Goal: Transaction & Acquisition: Obtain resource

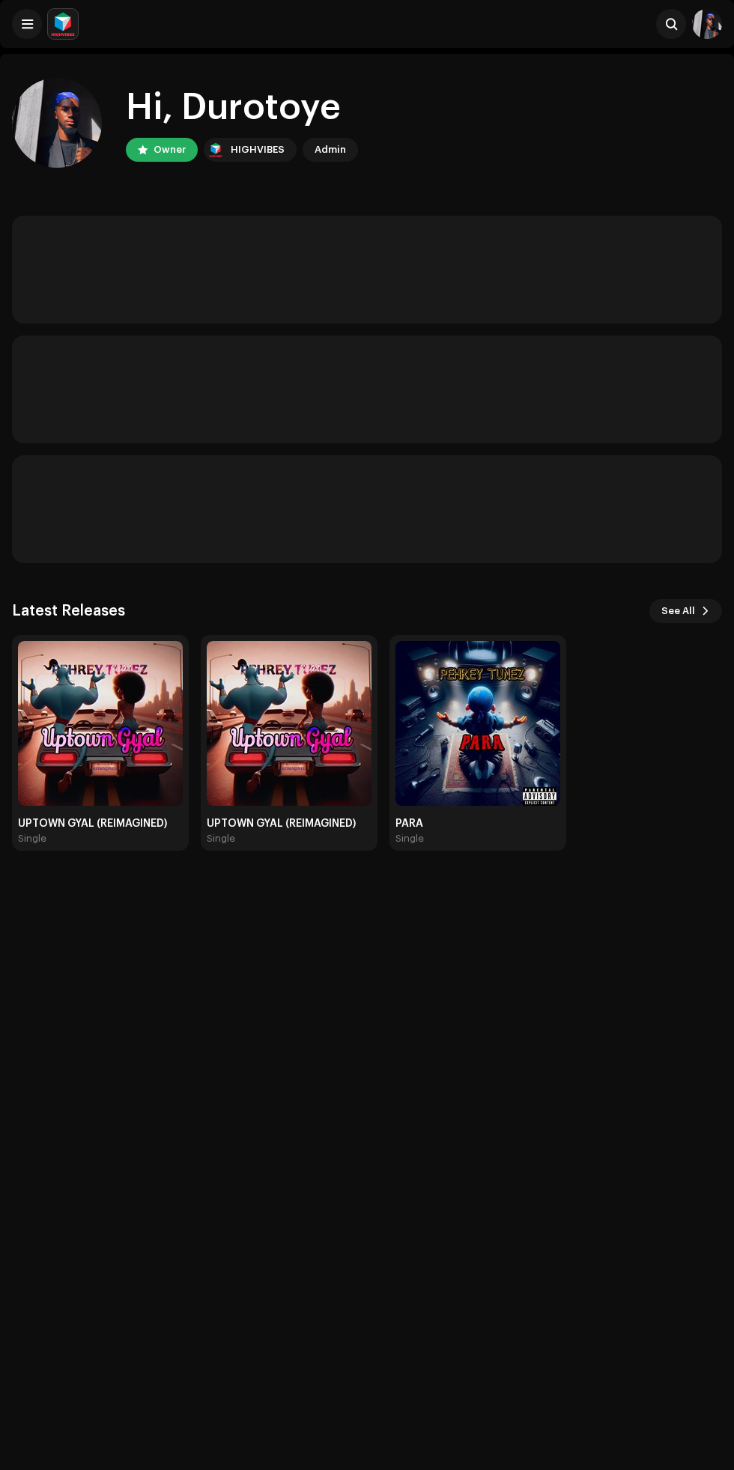
click at [85, 741] on img at bounding box center [100, 723] width 165 height 165
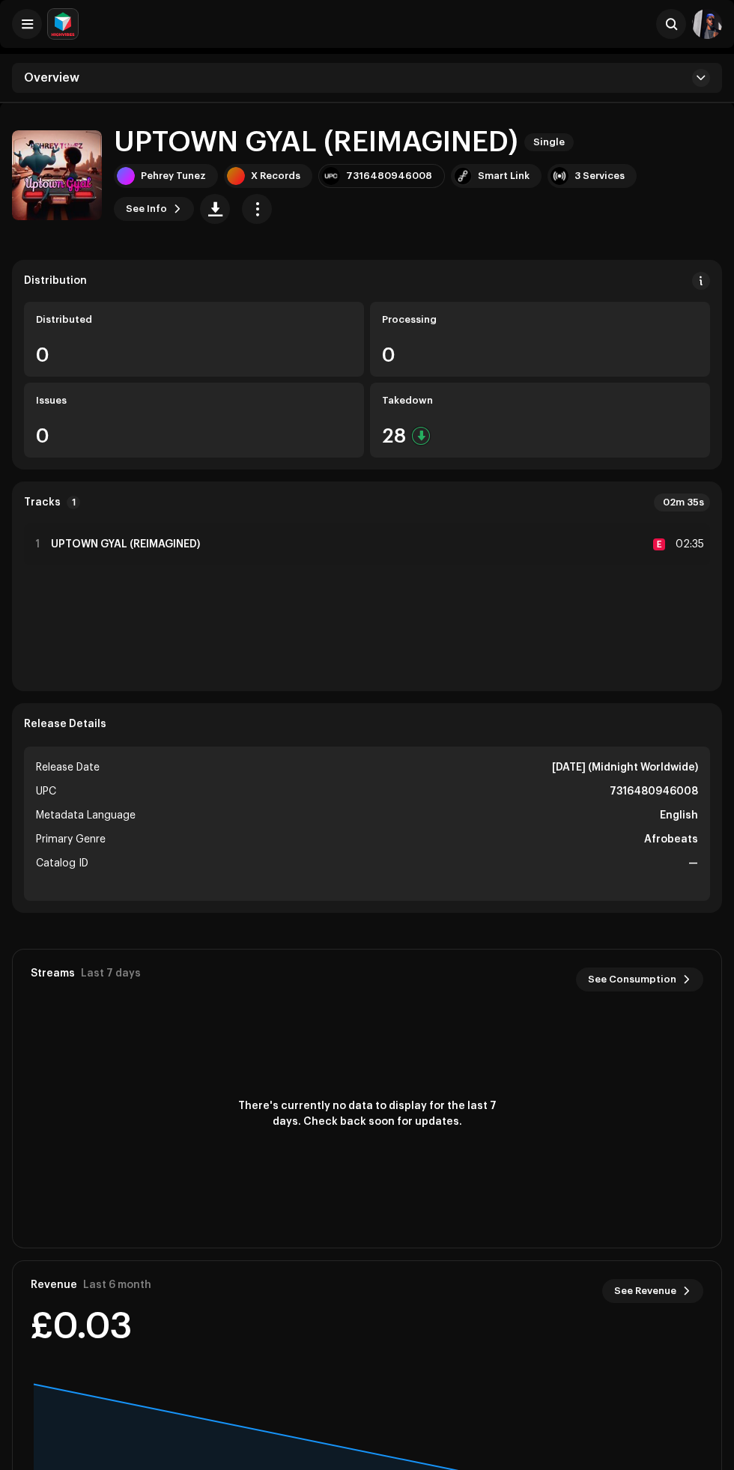
click at [167, 194] on span "See Info" at bounding box center [146, 209] width 41 height 30
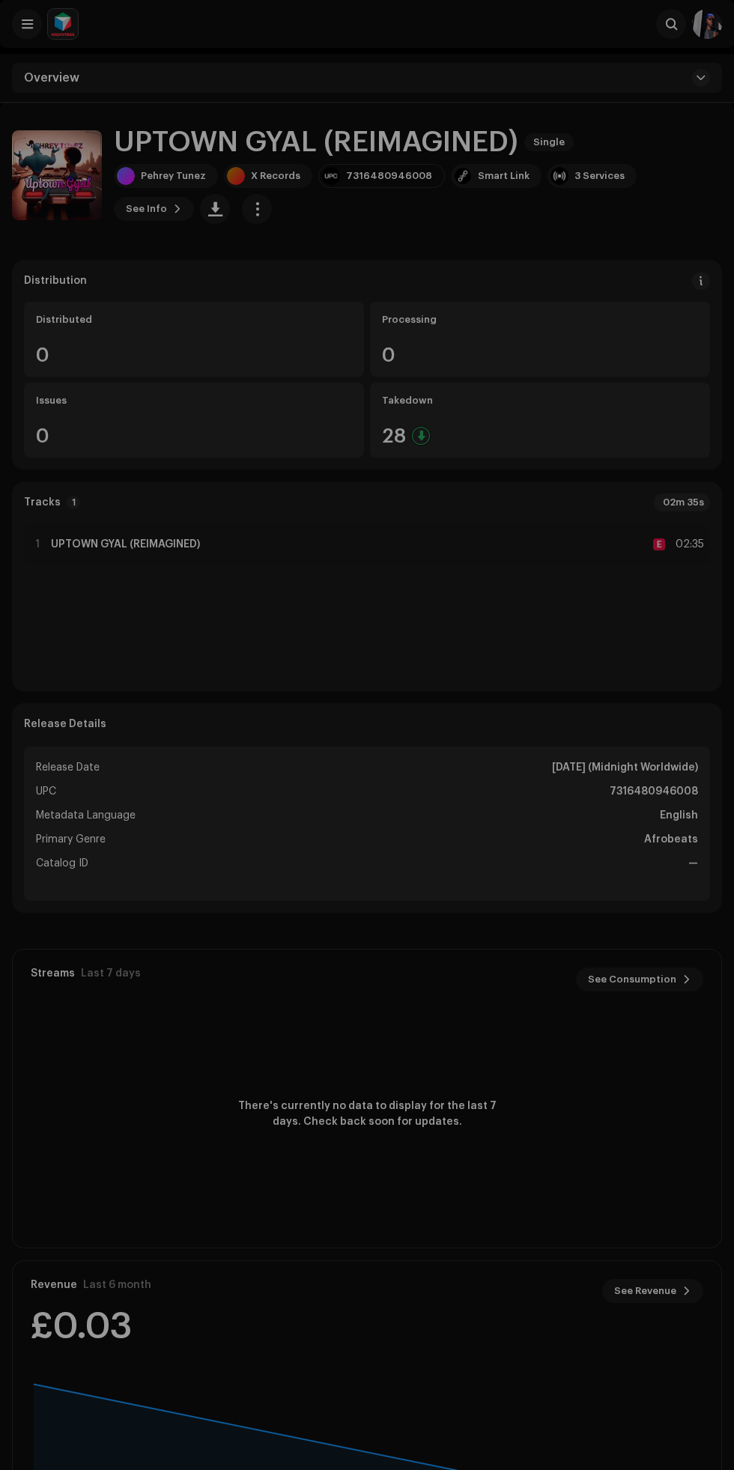
click at [16, 803] on div "UPTOWN GYAL (REIMAGINED) 2890795 Metadata Distribution Metadata Language Englis…" at bounding box center [367, 735] width 734 height 1470
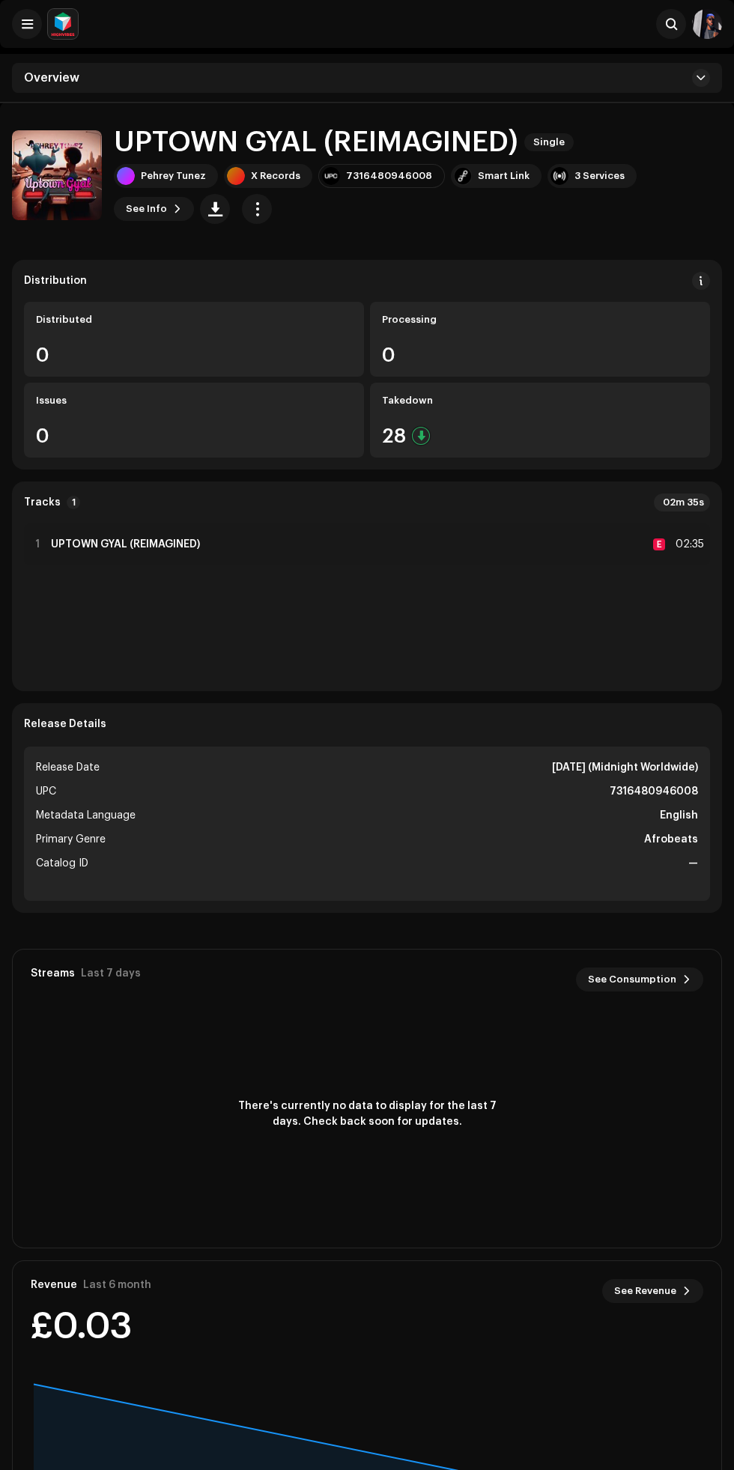
click at [167, 194] on span "See Info" at bounding box center [146, 209] width 41 height 30
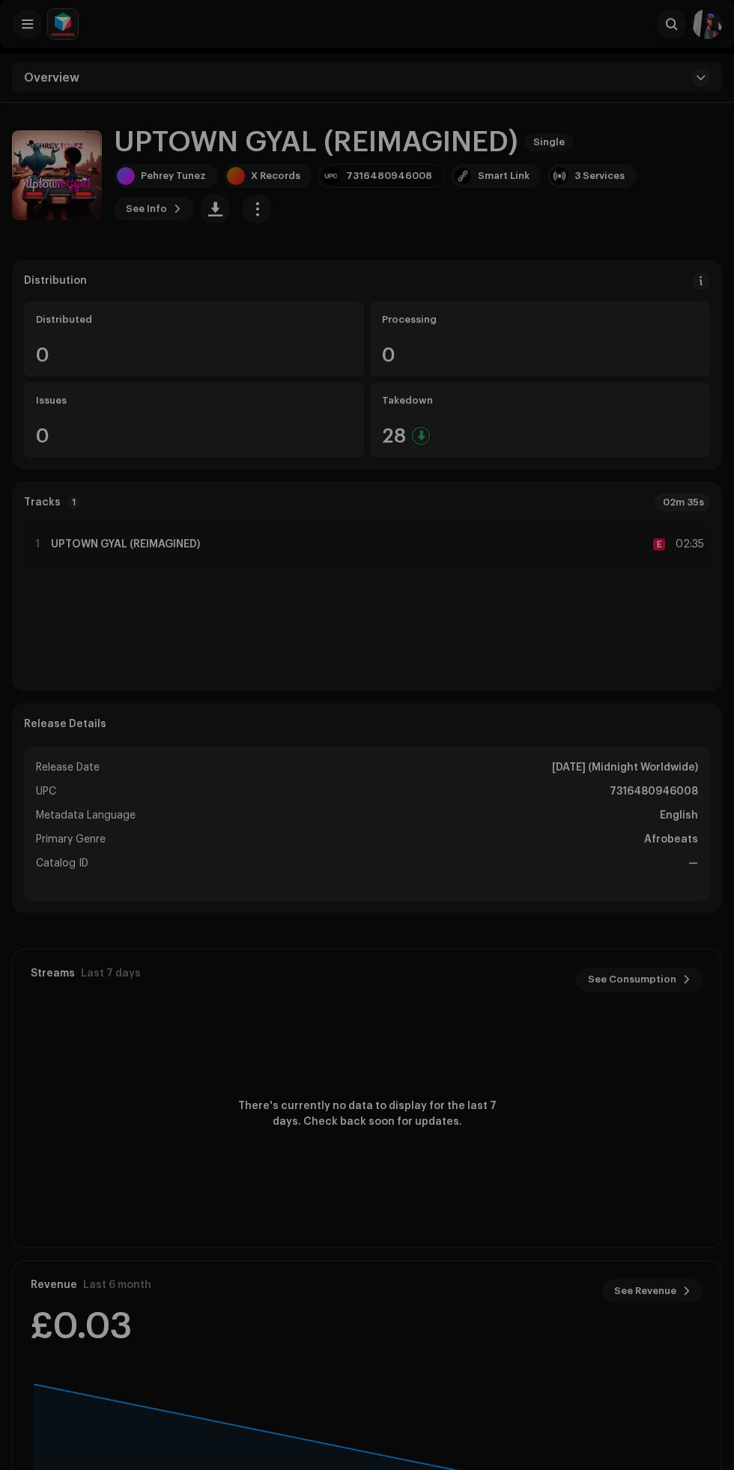
click at [155, 254] on div "UPTOWN GYAL (REIMAGINED) 2890795 Metadata Distribution Metadata Language Englis…" at bounding box center [367, 735] width 734 height 1470
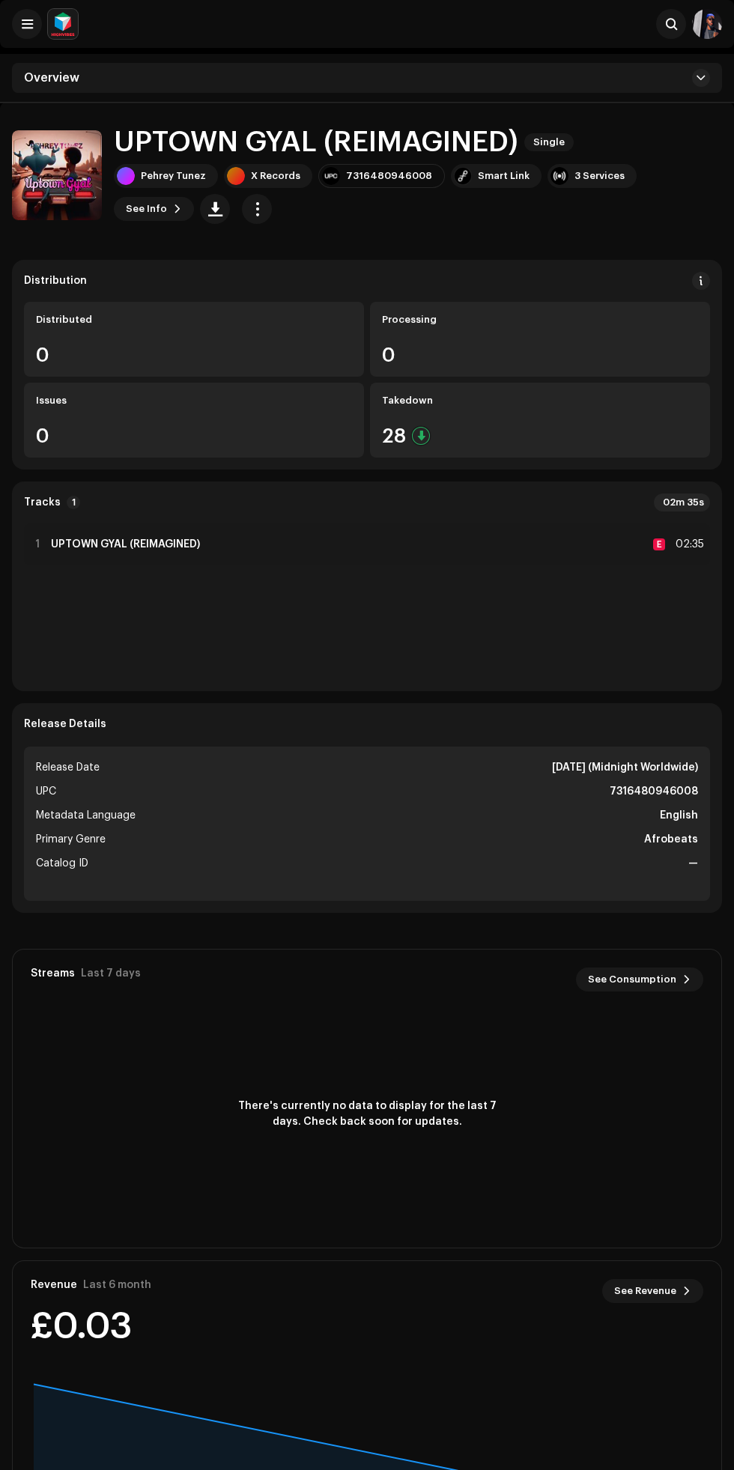
click at [167, 194] on span "See Info" at bounding box center [146, 209] width 41 height 30
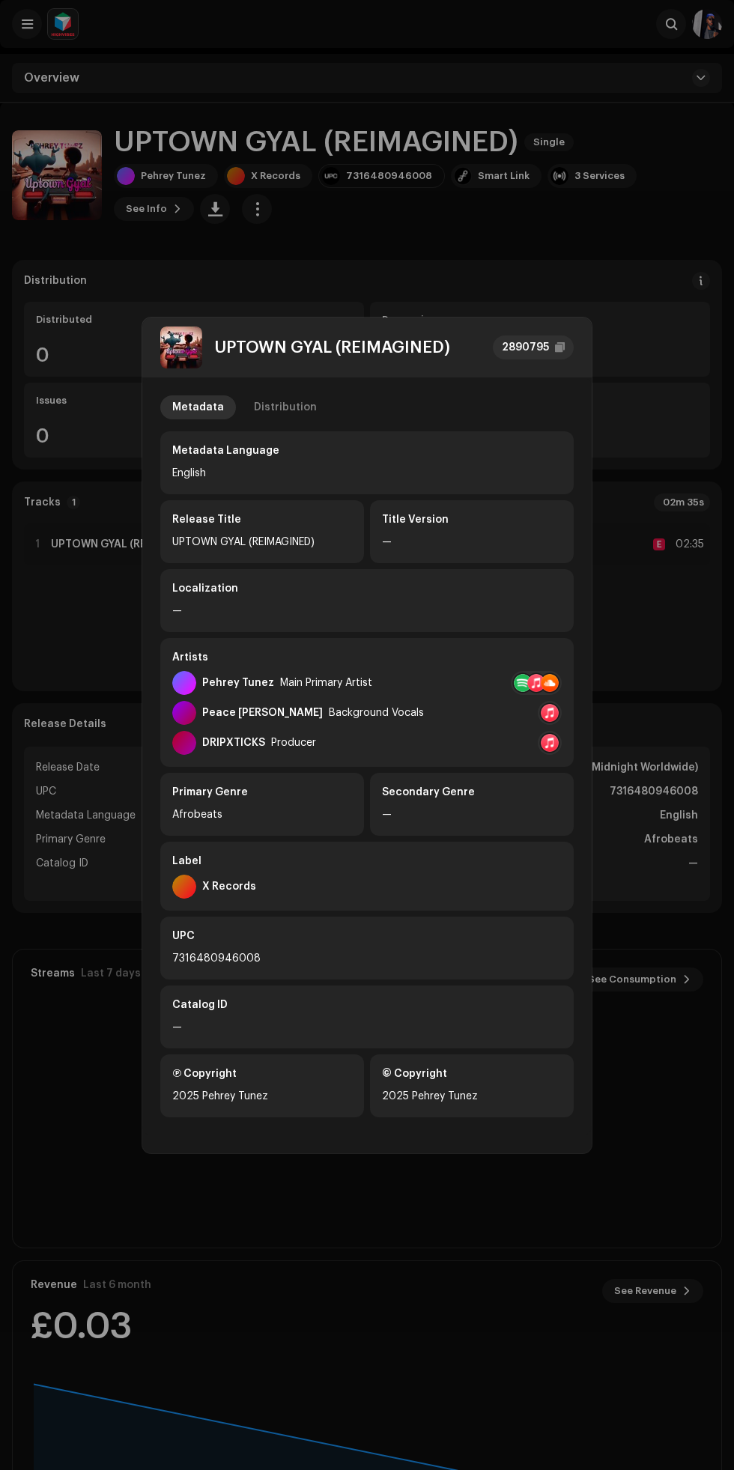
click at [264, 407] on div "Distribution" at bounding box center [285, 407] width 63 height 24
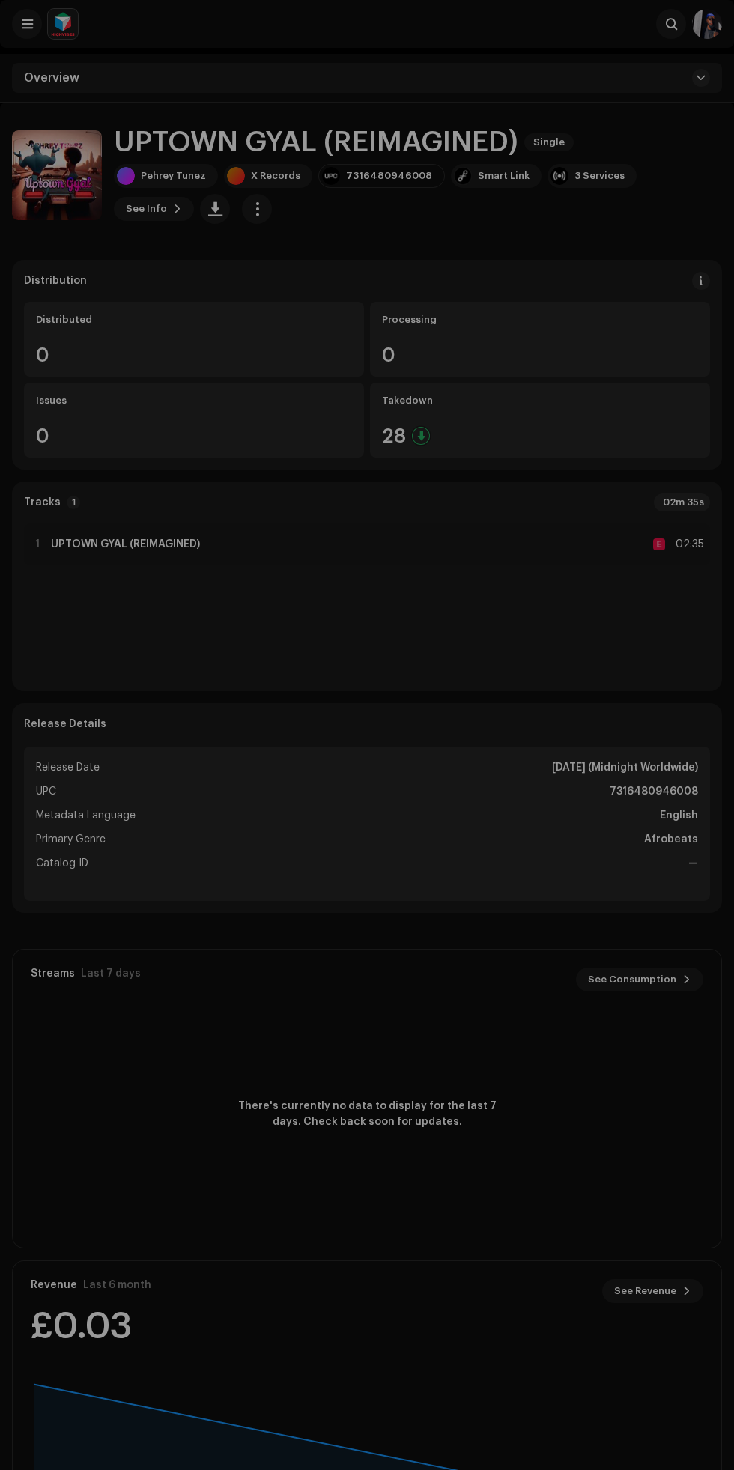
click at [129, 297] on div "UPTOWN GYAL (REIMAGINED) 2890795 Metadata Distribution Release Date [DATE] (Mid…" at bounding box center [367, 735] width 734 height 1470
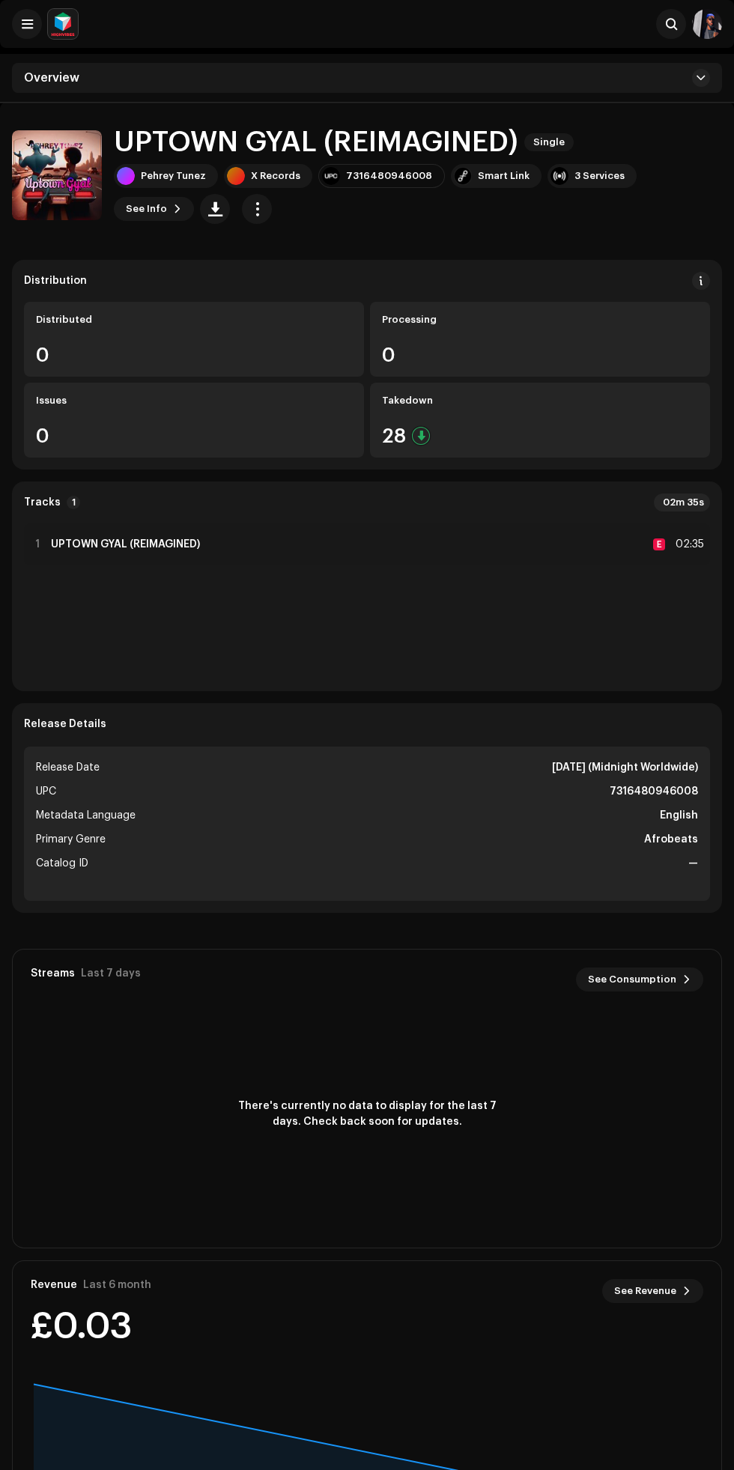
click at [250, 211] on span "button" at bounding box center [257, 209] width 14 height 12
click at [185, 305] on span "Distribute" at bounding box center [194, 306] width 53 height 12
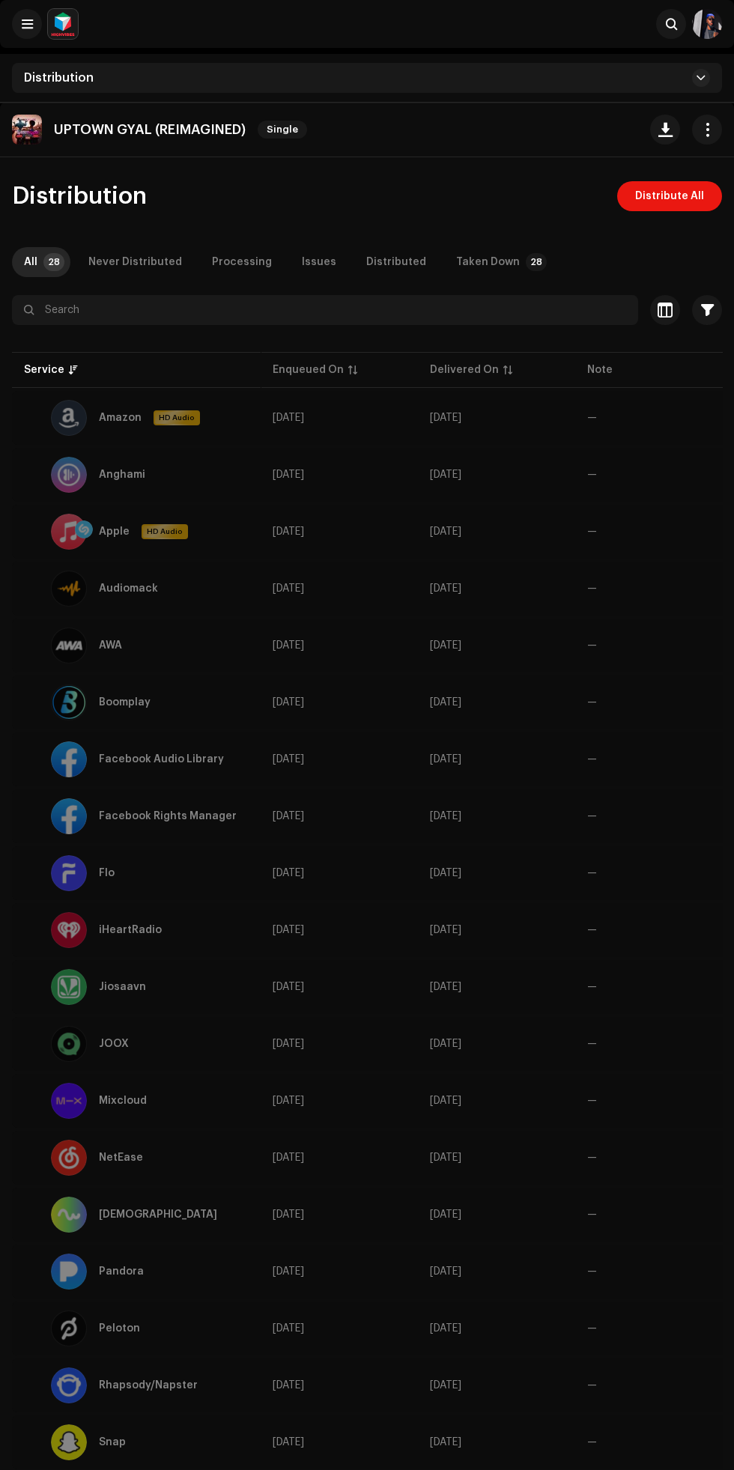
click at [655, 195] on span "Distribute All" at bounding box center [669, 196] width 69 height 30
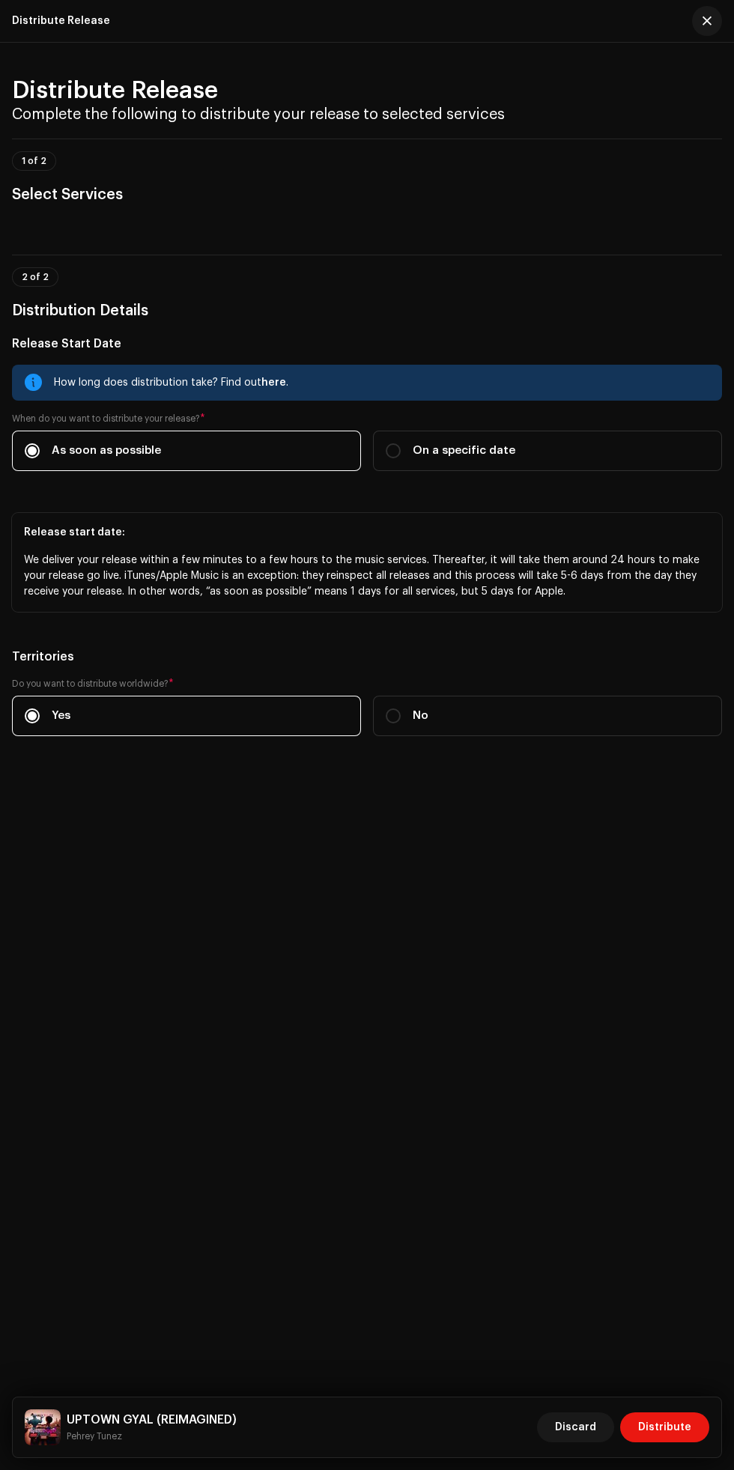
click at [681, 1436] on span "Distribute" at bounding box center [664, 1427] width 53 height 30
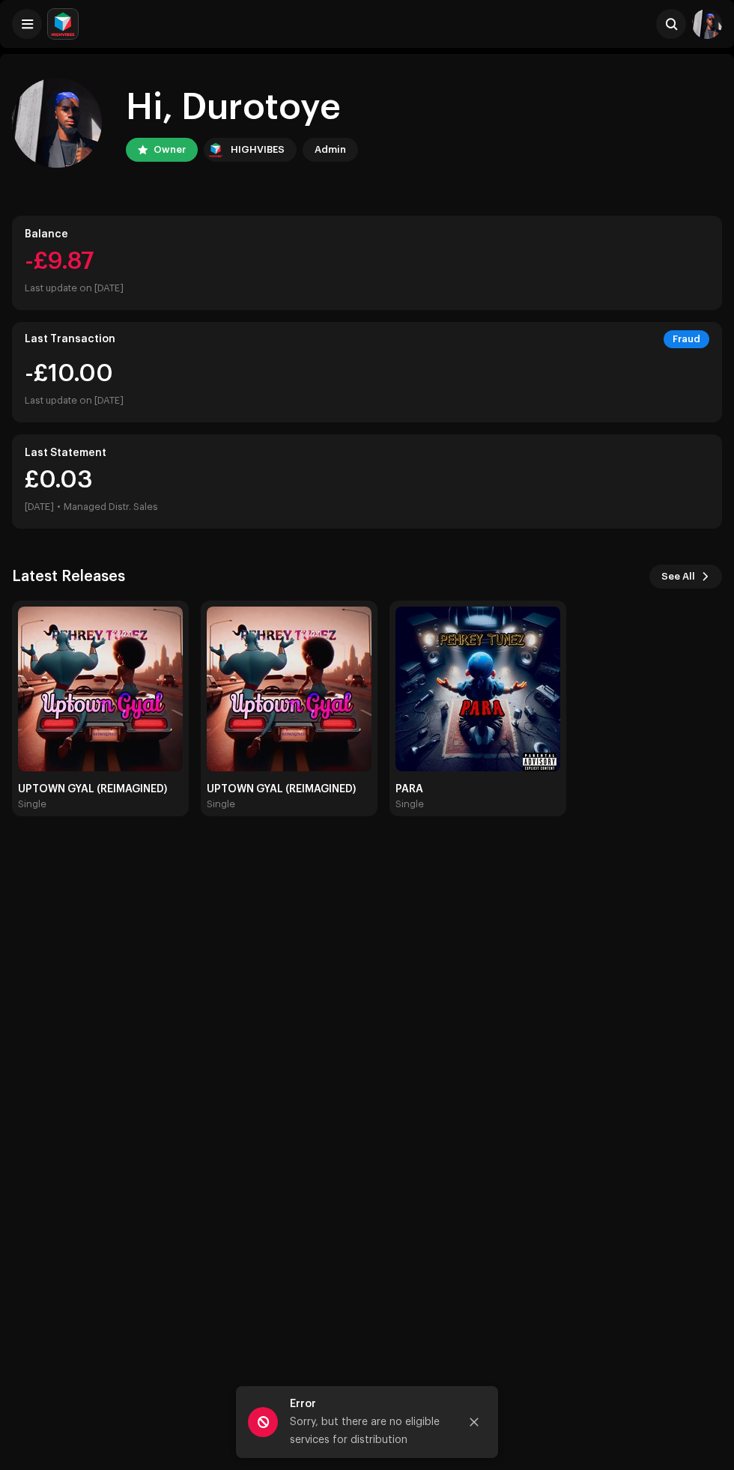
click at [646, 372] on div "-£10.00 Last update on [DATE]" at bounding box center [367, 386] width 684 height 48
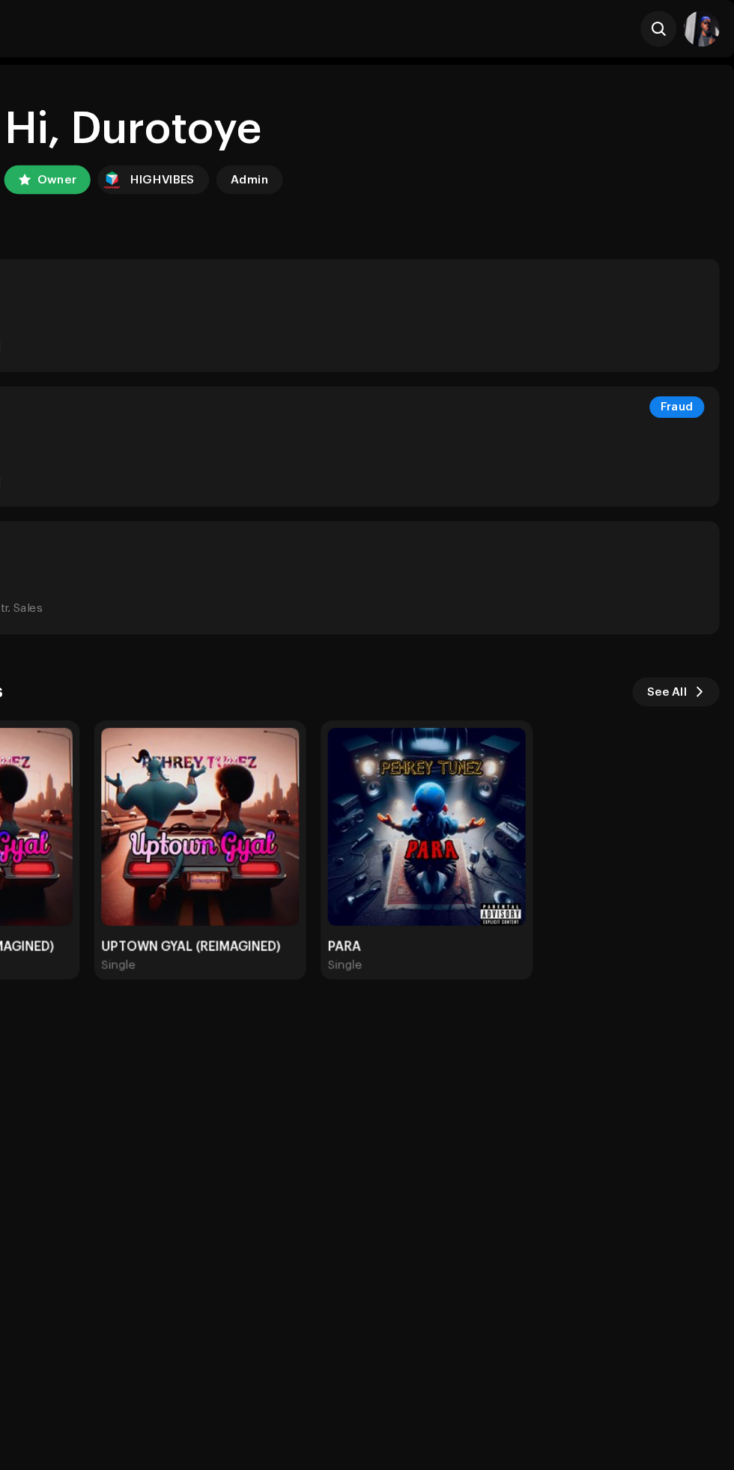
click at [676, 344] on div "Fraud" at bounding box center [686, 339] width 46 height 18
click at [675, 344] on div "Fraud" at bounding box center [686, 339] width 46 height 18
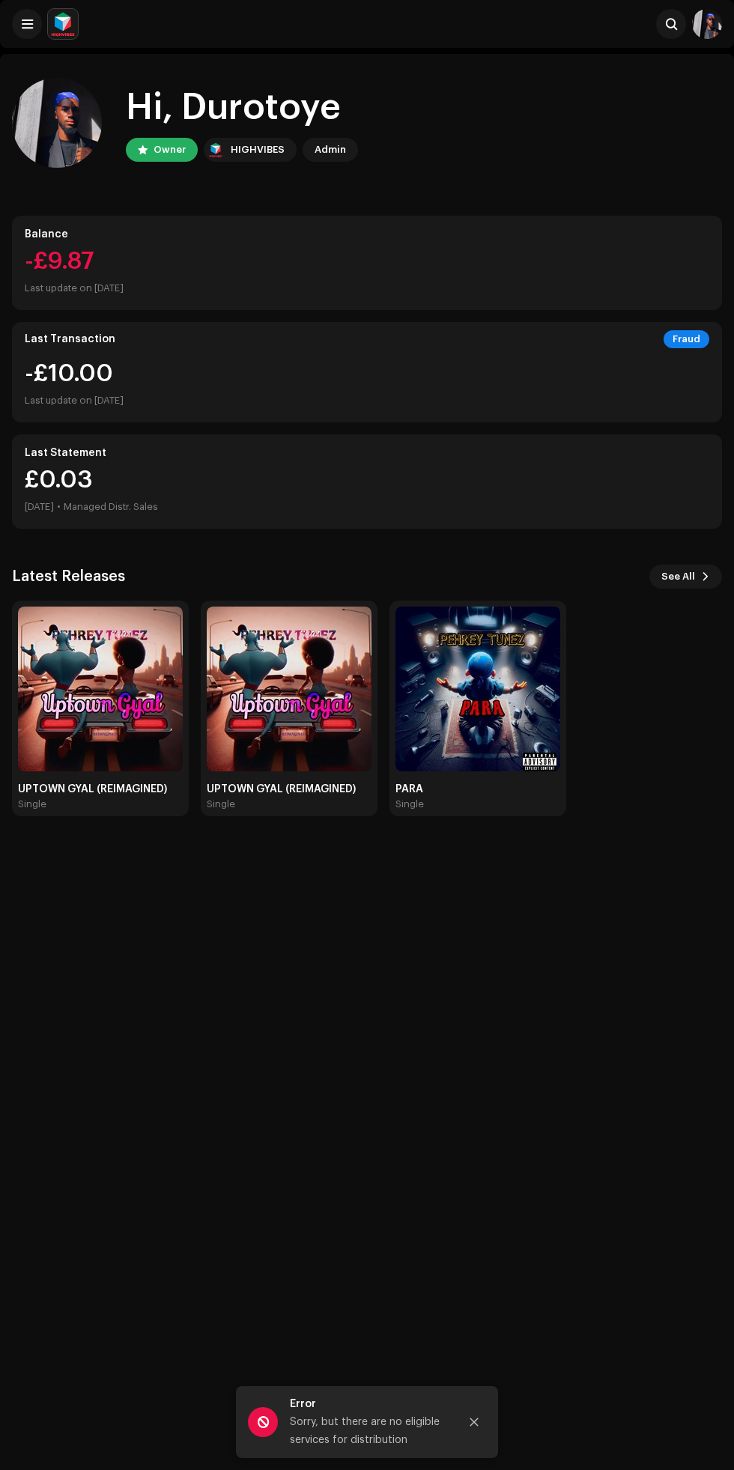
click at [58, 575] on h3 "Latest Releases" at bounding box center [68, 577] width 113 height 24
click at [249, 1105] on div "Hi, [PERSON_NAME] Owner HIGHVIBES Admin Balance -£9.87 Last update on [DATE] La…" at bounding box center [367, 789] width 734 height 1470
click at [652, 363] on div "-£10.00 Last update on [DATE]" at bounding box center [367, 386] width 684 height 48
click at [73, 723] on img at bounding box center [100, 689] width 165 height 165
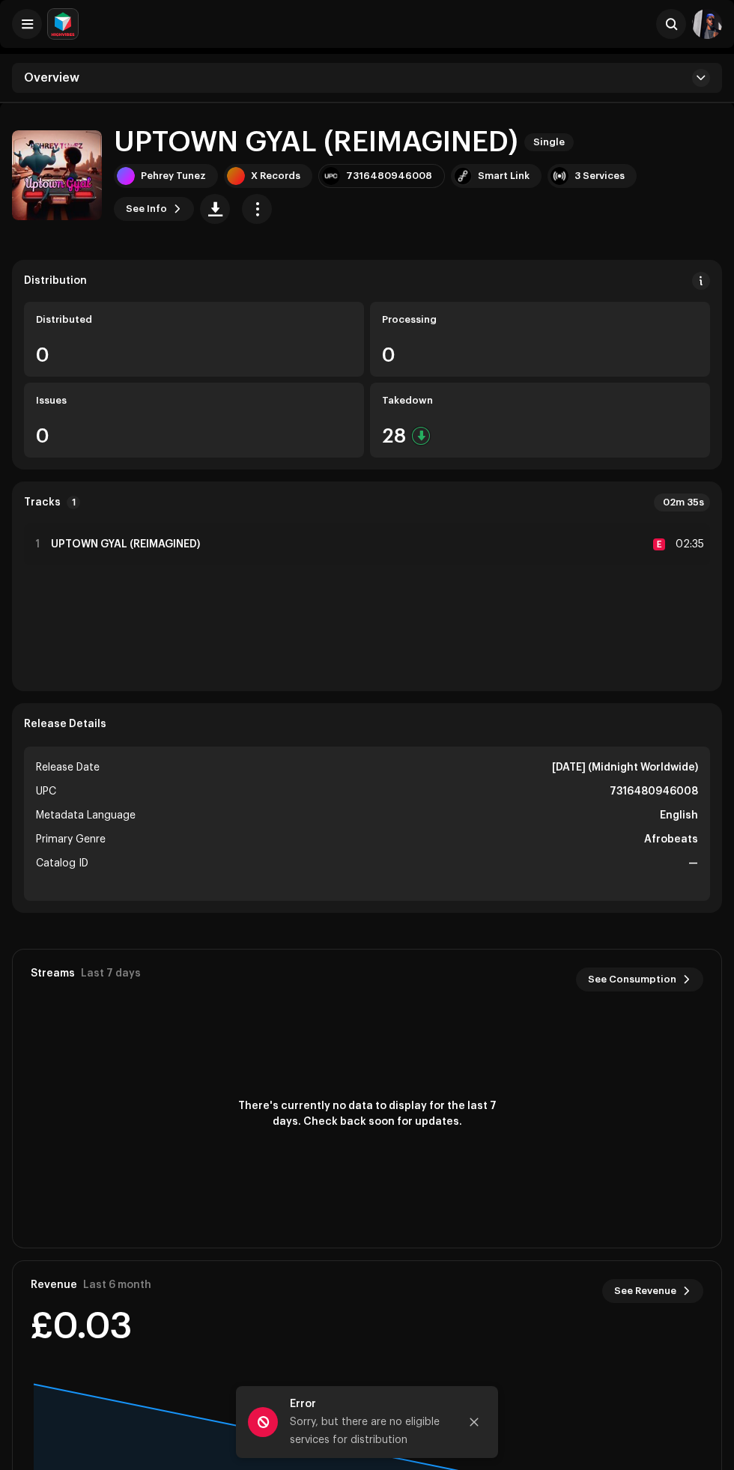
click at [695, 281] on button at bounding box center [701, 281] width 18 height 18
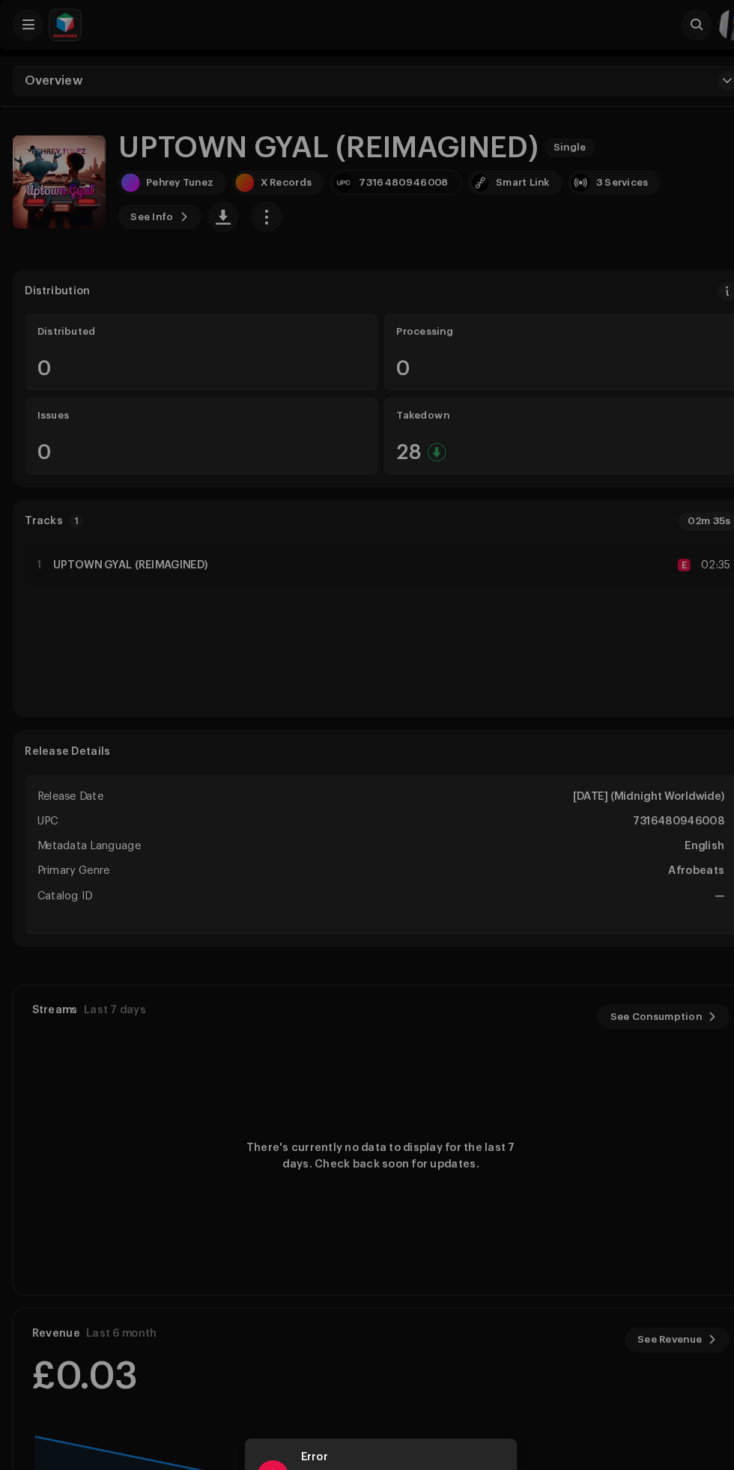
click at [292, 157] on div "DSP Guidelines for Delivery Lead Time We usually deliver your releases within h…" at bounding box center [367, 735] width 734 height 1470
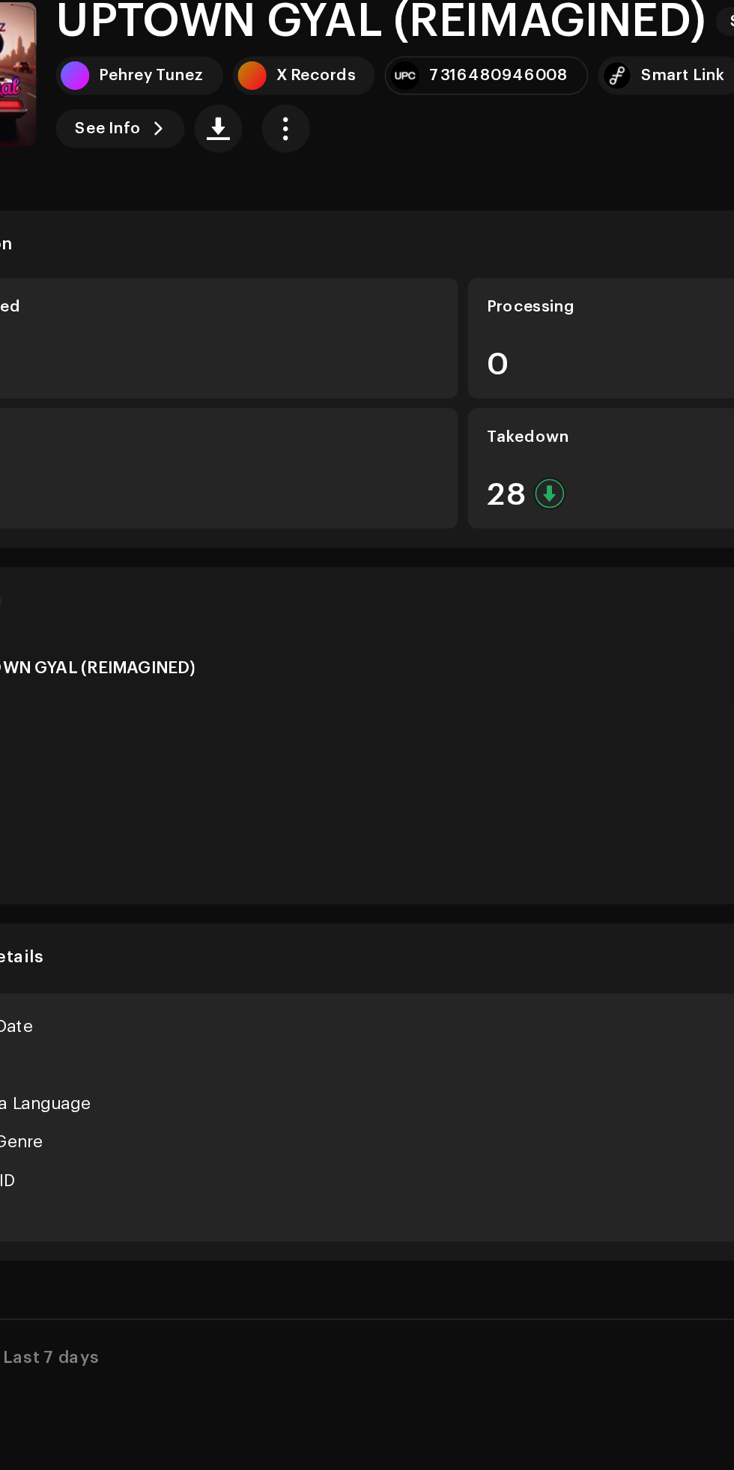
click at [161, 178] on div "Pehrey Tunez" at bounding box center [173, 176] width 65 height 12
click at [250, 208] on span "button" at bounding box center [257, 209] width 14 height 12
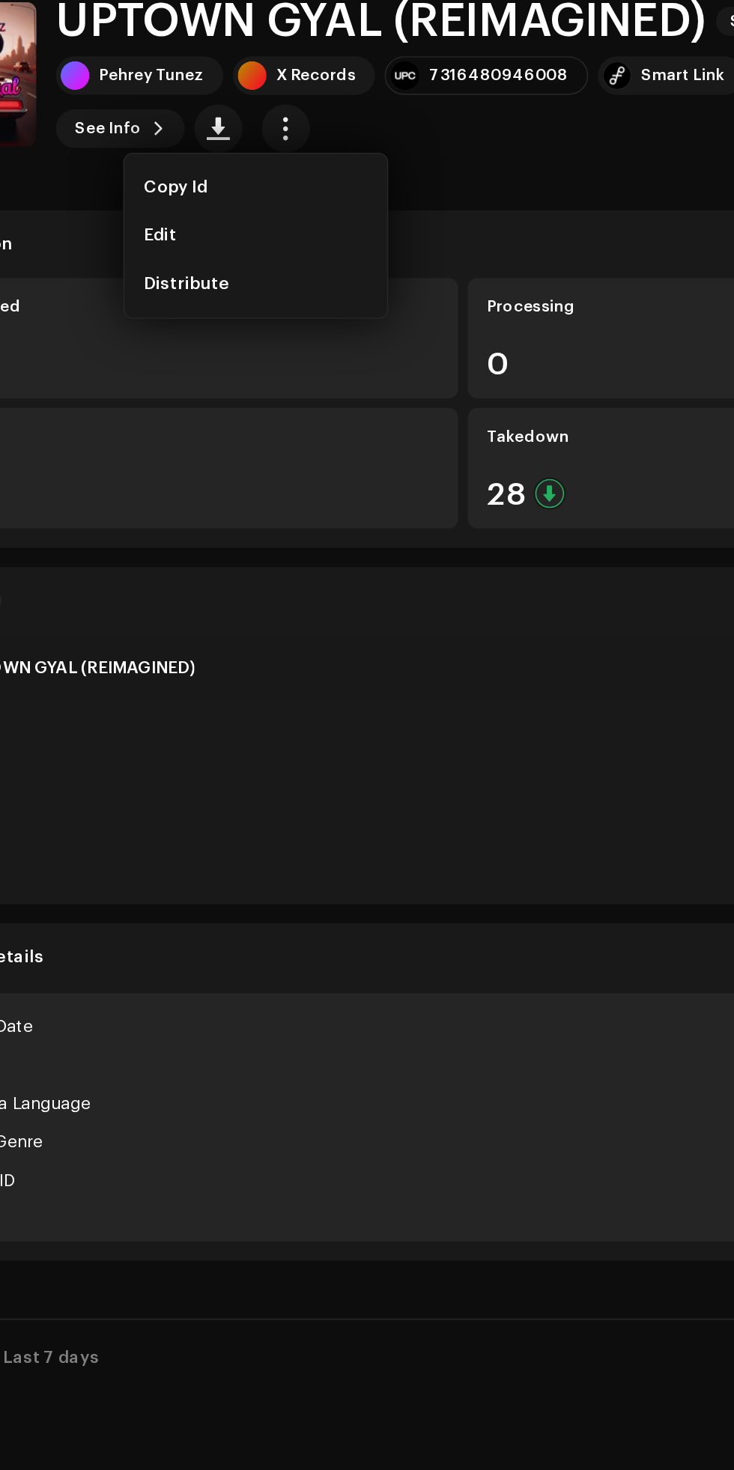
click at [177, 272] on span "Edit" at bounding box center [178, 276] width 20 height 12
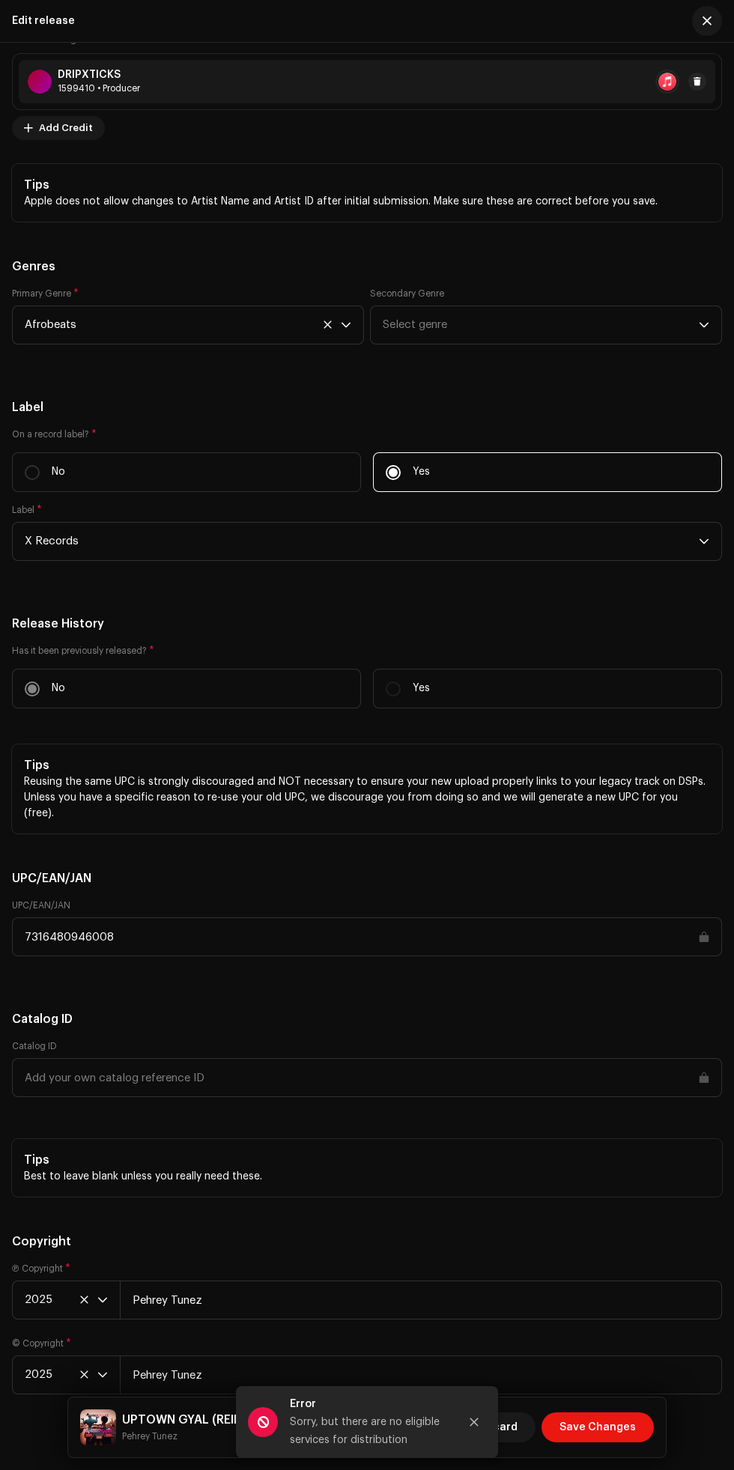
scroll to position [2492, 0]
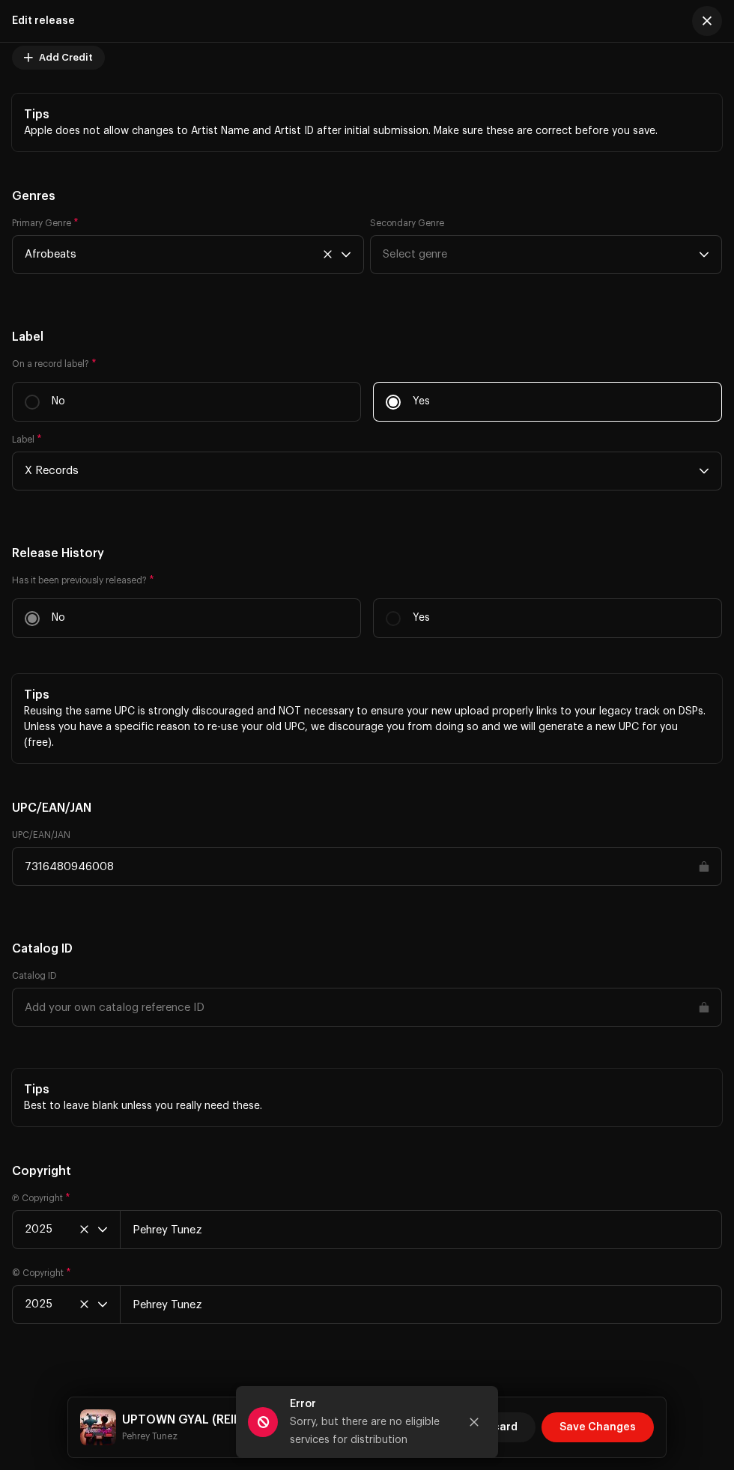
click at [473, 1421] on icon "Close" at bounding box center [474, 1422] width 10 height 10
